Goal: Navigation & Orientation: Find specific page/section

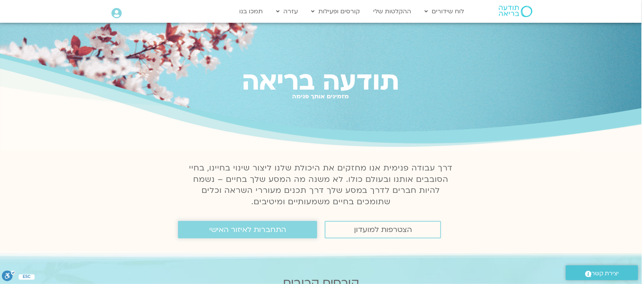
click at [244, 232] on span "התחברות לאיזור האישי" at bounding box center [247, 230] width 77 height 8
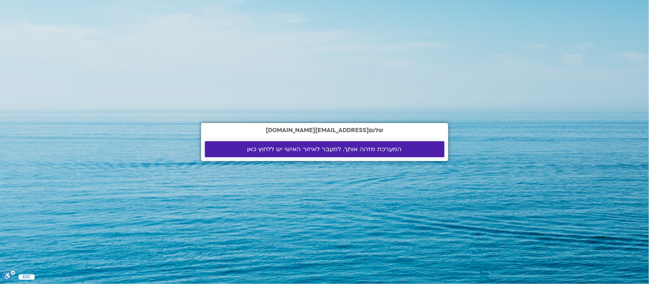
click at [407, 149] on span "המערכת מזהה אותך. למעבר לאיזור האישי יש ללחוץ כאן" at bounding box center [324, 149] width 221 height 7
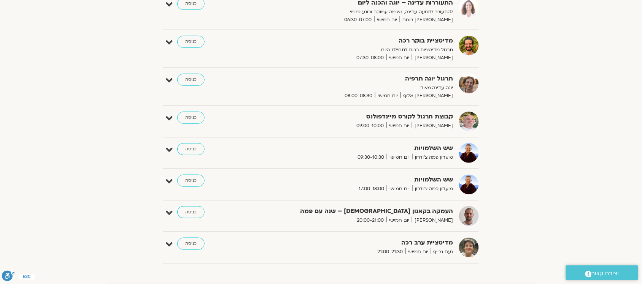
scroll to position [143, 0]
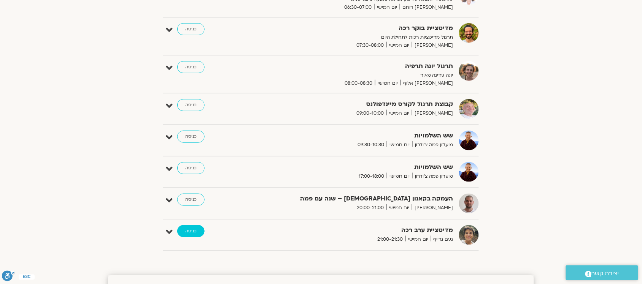
click at [192, 229] on link "כניסה" at bounding box center [190, 231] width 27 height 12
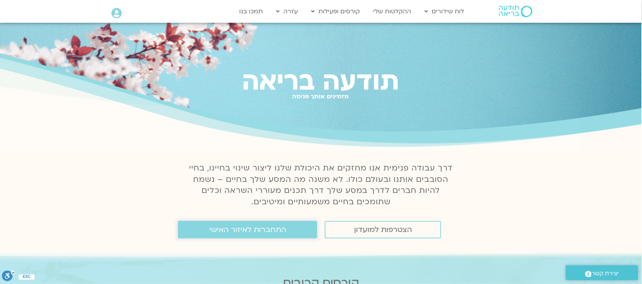
click at [292, 231] on link "התחברות לאיזור האישי" at bounding box center [247, 229] width 139 height 17
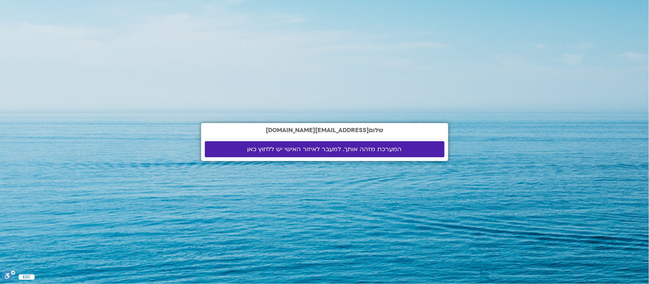
click at [352, 146] on span "המערכת מזהה אותך. למעבר לאיזור האישי יש ללחוץ כאן" at bounding box center [324, 149] width 154 height 7
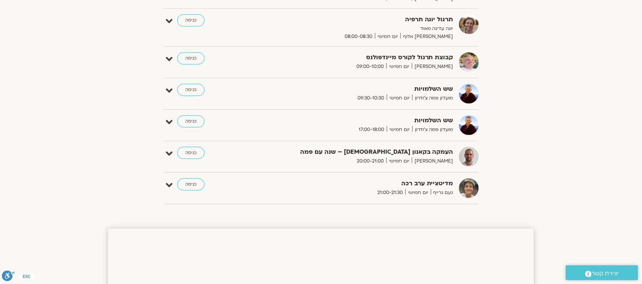
scroll to position [190, 0]
click at [191, 150] on link "כניסה" at bounding box center [190, 152] width 27 height 12
